Goal: Information Seeking & Learning: Find specific fact

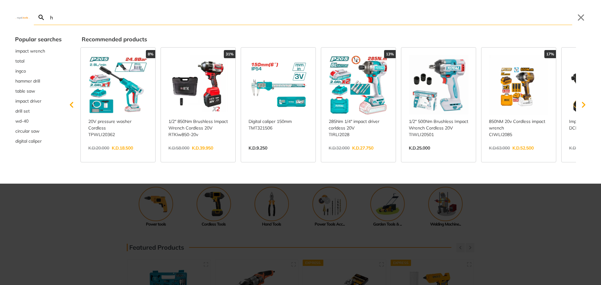
type input "h"
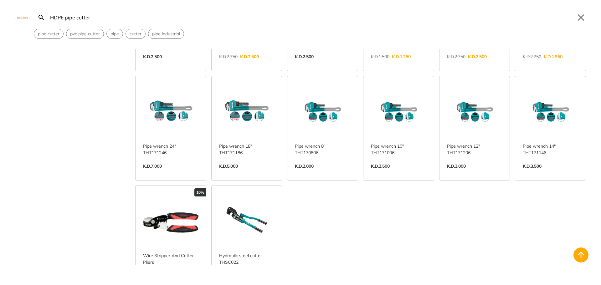
scroll to position [219, 0]
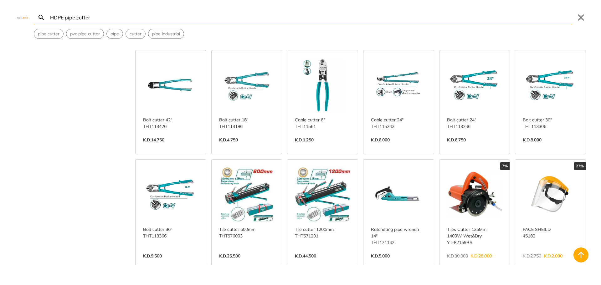
scroll to position [470, 0]
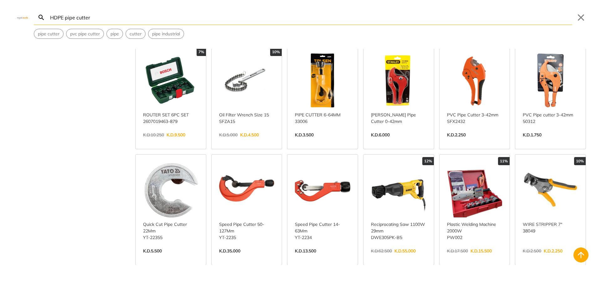
scroll to position [940, 0]
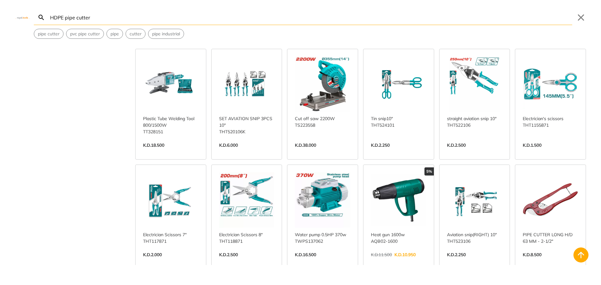
scroll to position [1190, 0]
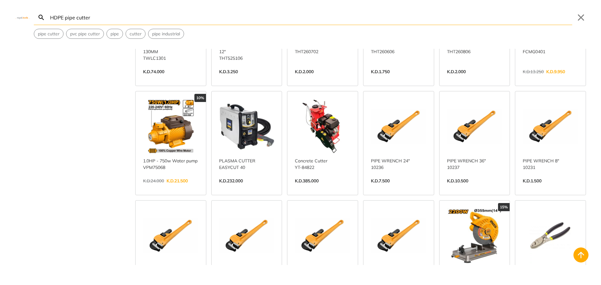
scroll to position [1472, 0]
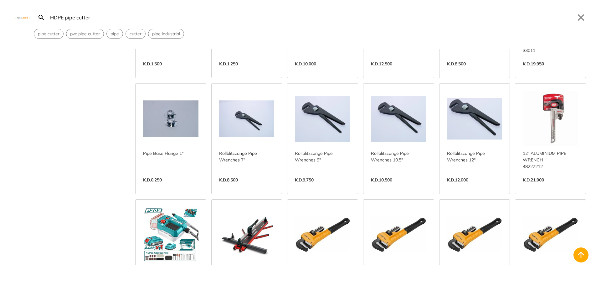
scroll to position [2067, 0]
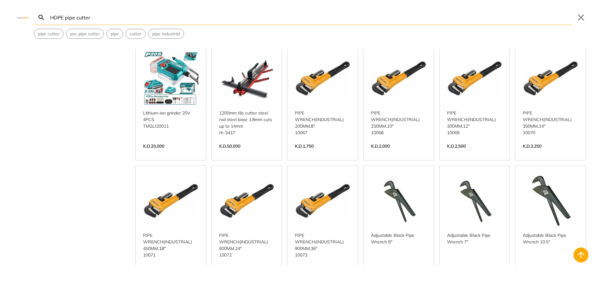
drag, startPoint x: 63, startPoint y: 18, endPoint x: 66, endPoint y: 22, distance: 5.1
click at [63, 18] on input "HDPE pipe cutter" at bounding box center [311, 17] width 524 height 15
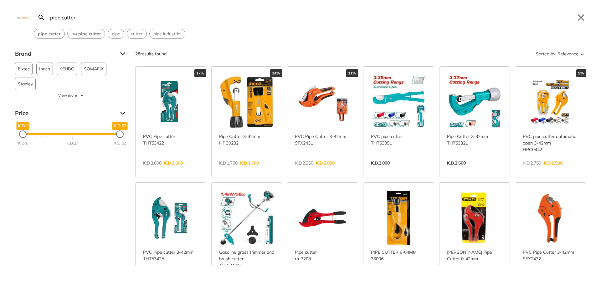
click at [88, 20] on input "pipe cutter" at bounding box center [311, 17] width 524 height 15
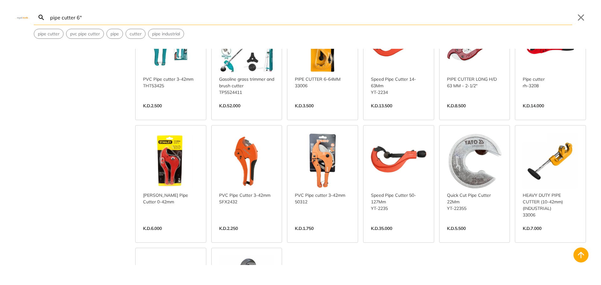
scroll to position [219, 0]
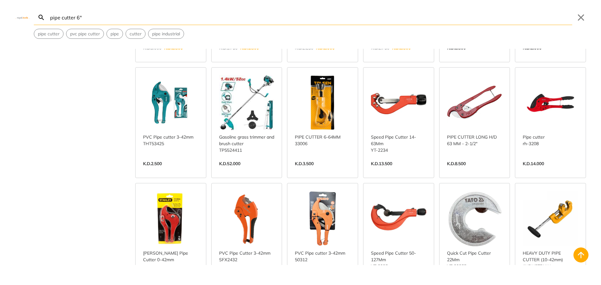
scroll to position [31, 0]
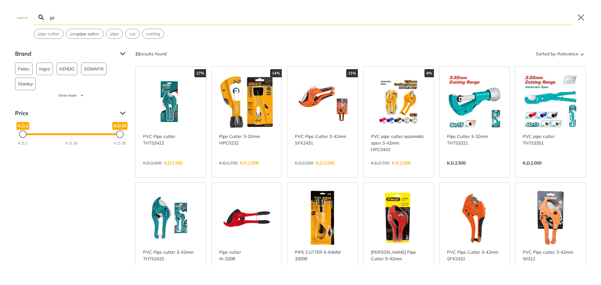
type input "p"
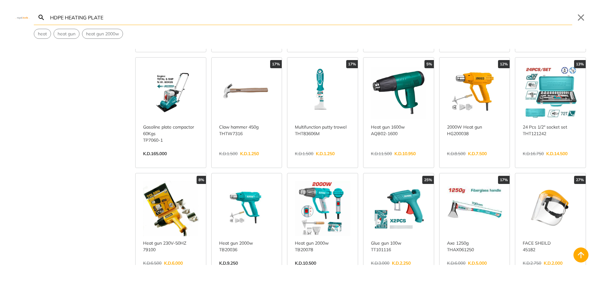
scroll to position [313, 0]
click at [137, 13] on input "HDPE HEATING PLATE" at bounding box center [311, 17] width 524 height 15
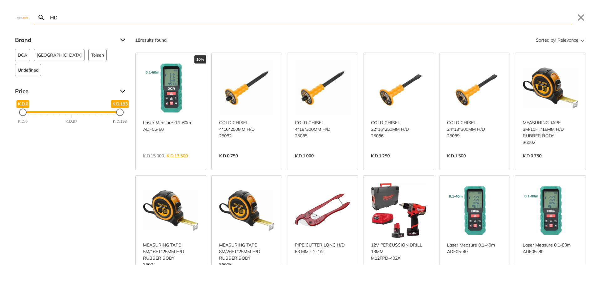
type input "H"
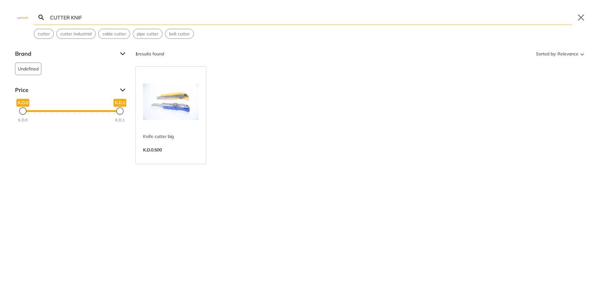
type input "CUTTER KNIFE"
